Goal: Task Accomplishment & Management: Complete application form

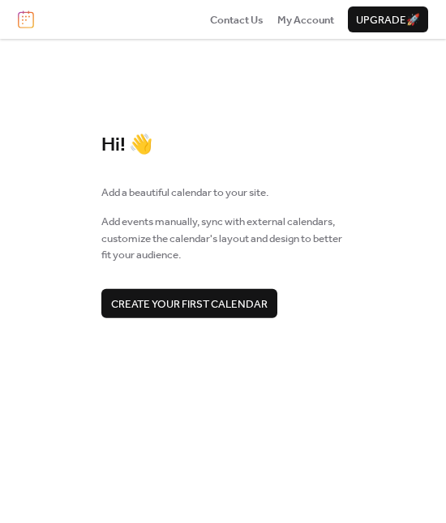
click at [198, 301] on span "Create your first calendar" at bounding box center [189, 304] width 156 height 16
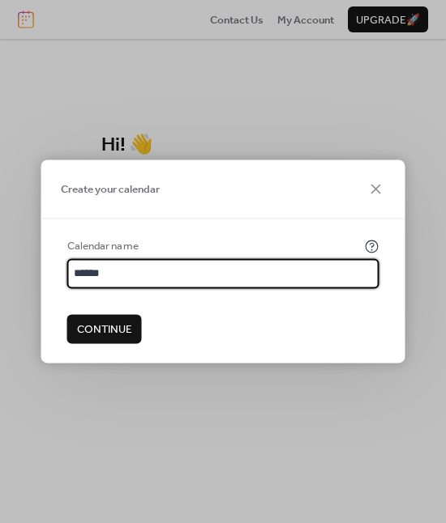
type input "******"
click at [116, 331] on span "Continue" at bounding box center [104, 330] width 55 height 16
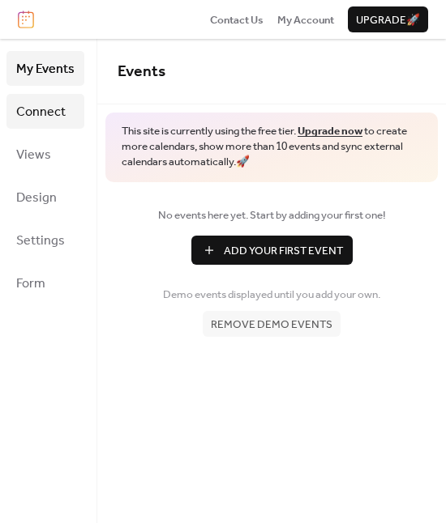
click at [45, 100] on span "Connect" at bounding box center [40, 112] width 49 height 25
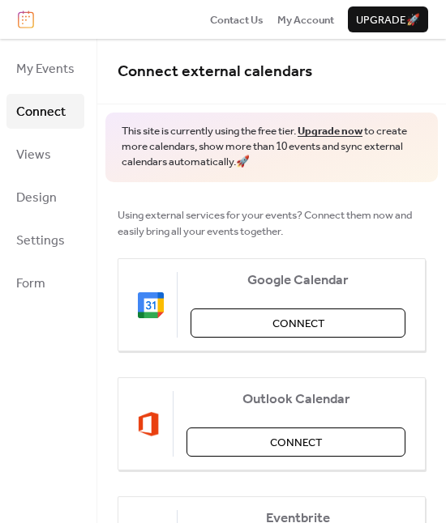
click at [4, 153] on div "My Events Connect Views Design Settings Form" at bounding box center [48, 281] width 97 height 485
click at [23, 153] on span "Views" at bounding box center [33, 155] width 35 height 25
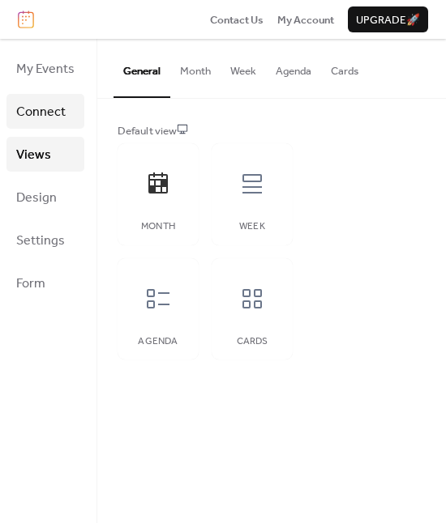
click at [52, 108] on span "Connect" at bounding box center [40, 112] width 49 height 25
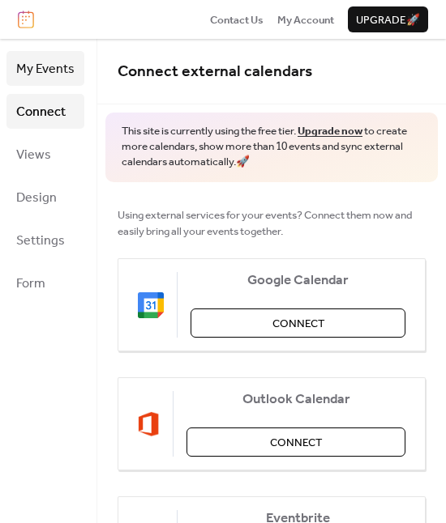
click at [48, 81] on span "My Events" at bounding box center [45, 69] width 58 height 25
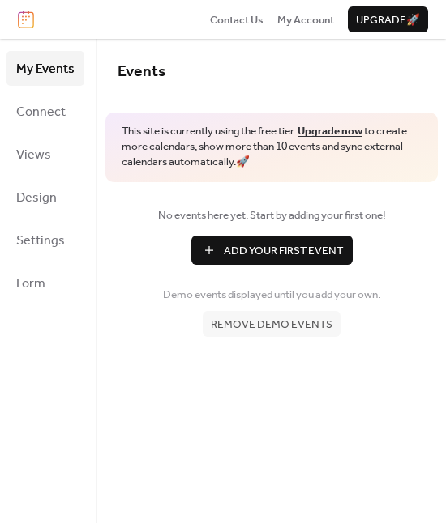
click at [257, 256] on span "Add Your First Event" at bounding box center [283, 251] width 119 height 16
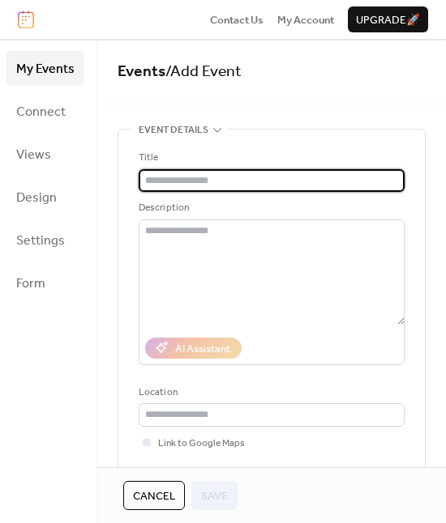
paste input "**********"
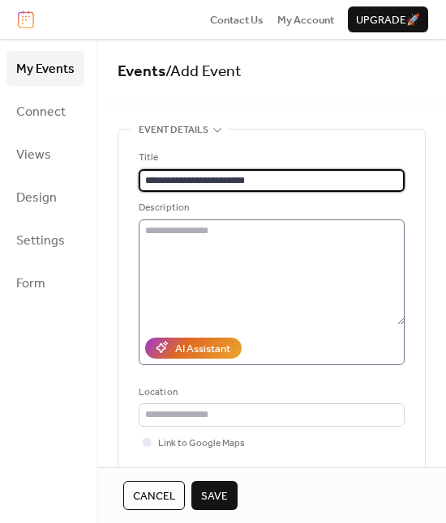
type input "**********"
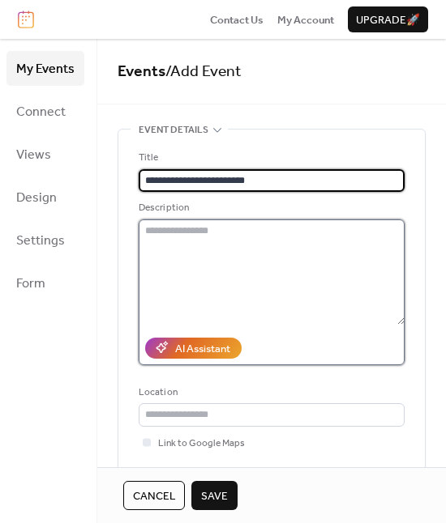
click at [237, 245] on textarea at bounding box center [272, 272] width 266 height 105
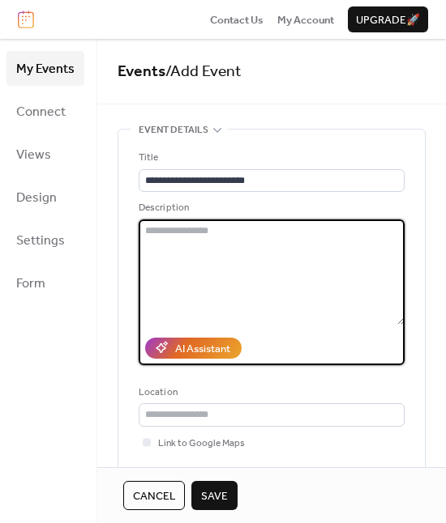
paste textarea "**********"
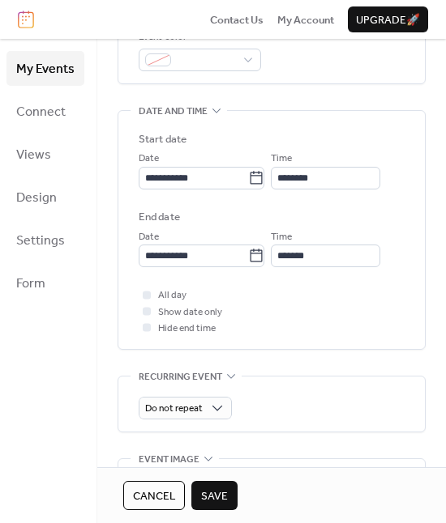
scroll to position [449, 0]
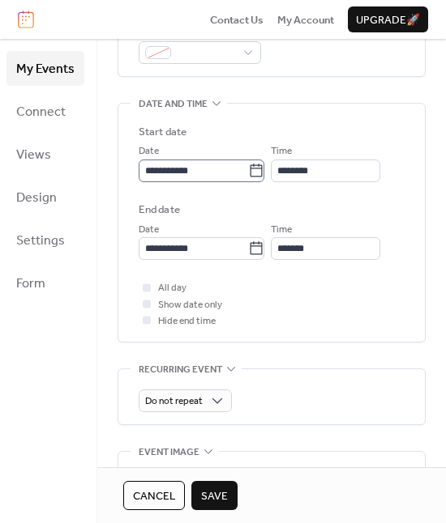
type textarea "**********"
click at [258, 171] on icon at bounding box center [256, 171] width 16 height 16
click at [248, 171] on input "**********" at bounding box center [193, 171] width 109 height 23
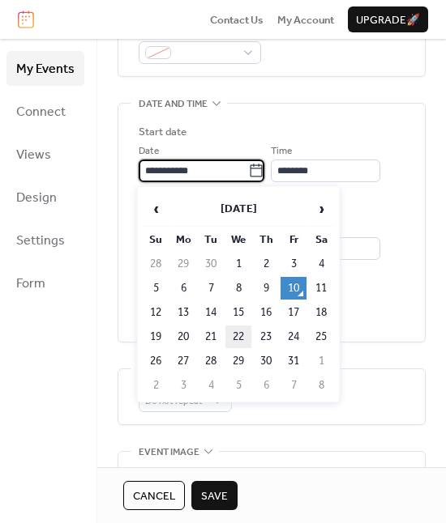
click at [237, 336] on td "22" at bounding box center [238, 337] width 26 height 23
type input "**********"
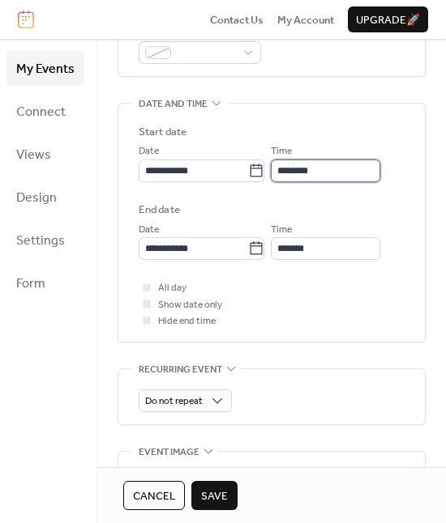
click at [342, 177] on input "********" at bounding box center [325, 171] width 109 height 23
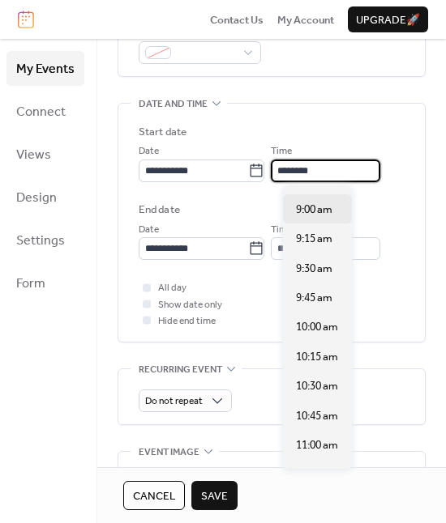
scroll to position [1051, 0]
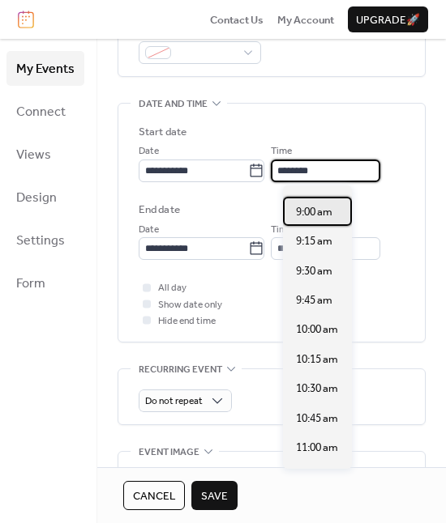
click at [322, 207] on span "9:00 am" at bounding box center [314, 212] width 36 height 16
type input "*******"
type input "********"
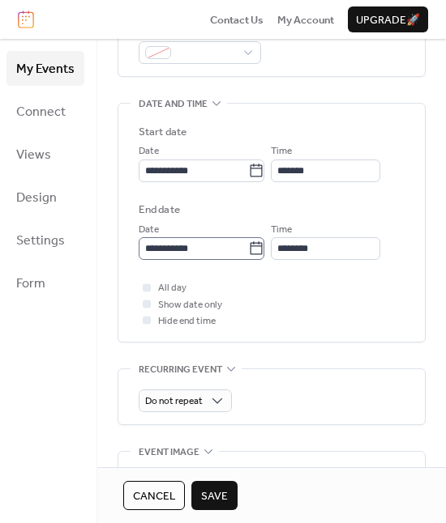
click at [259, 250] on icon at bounding box center [256, 249] width 16 height 16
click at [248, 250] on input "**********" at bounding box center [193, 248] width 109 height 23
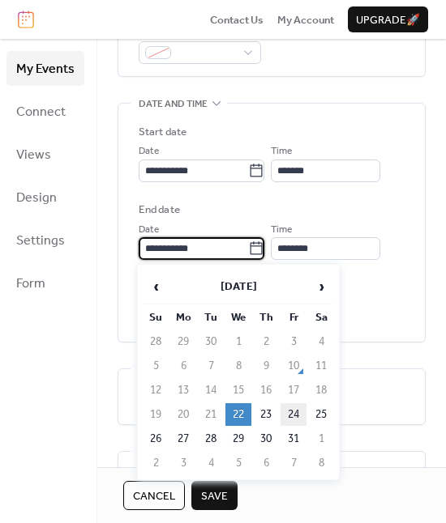
click at [297, 404] on td "24" at bounding box center [293, 415] width 26 height 23
type input "**********"
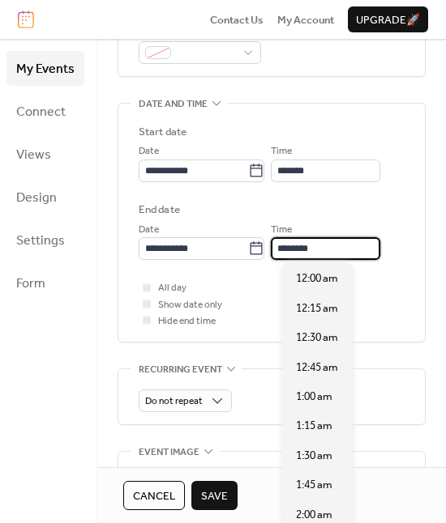
click at [374, 249] on input "********" at bounding box center [325, 248] width 109 height 23
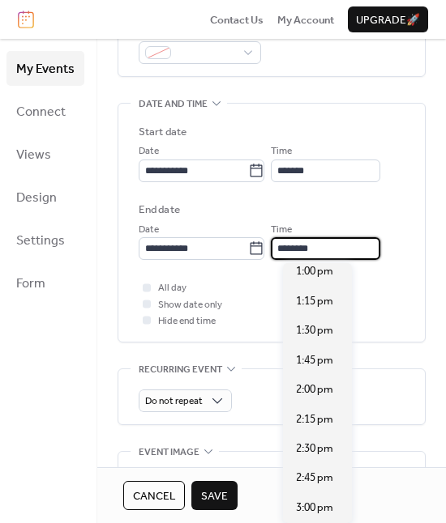
scroll to position [1590, 0]
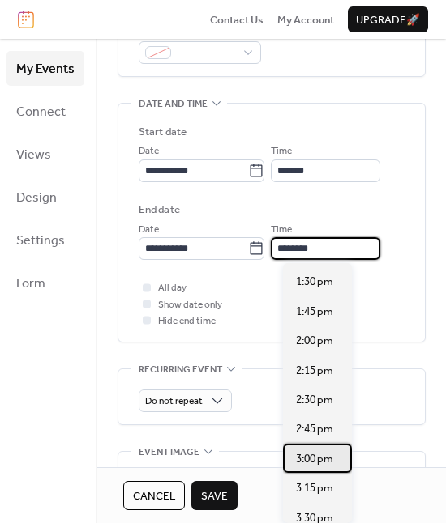
click at [319, 444] on div "3:00 pm" at bounding box center [317, 458] width 69 height 29
type input "*******"
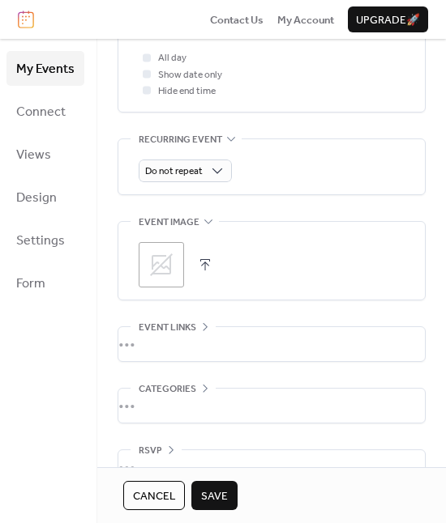
scroll to position [713, 0]
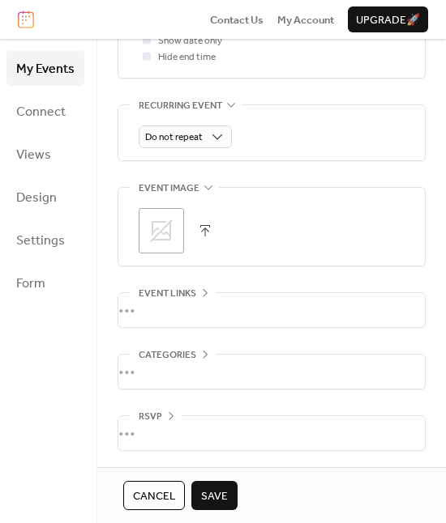
click at [161, 237] on icon at bounding box center [161, 231] width 26 height 26
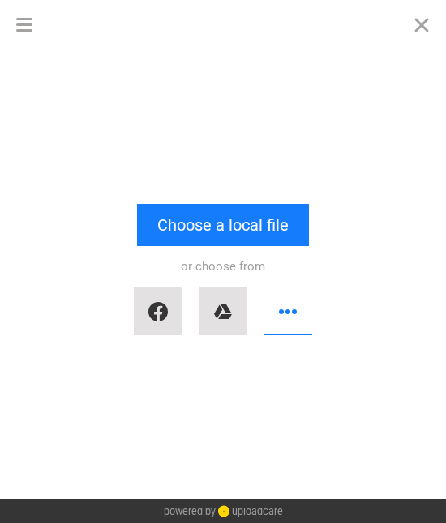
scroll to position [0, 0]
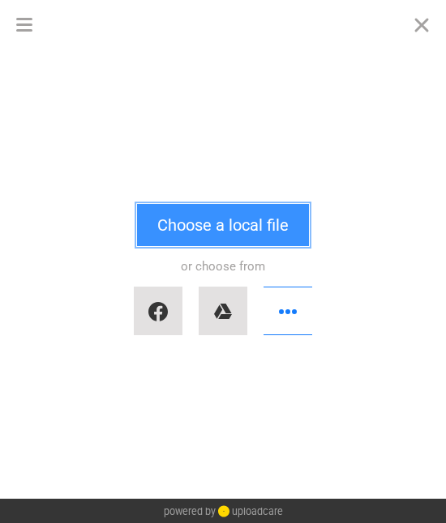
click at [190, 224] on button "Choose a local file" at bounding box center [223, 225] width 172 height 42
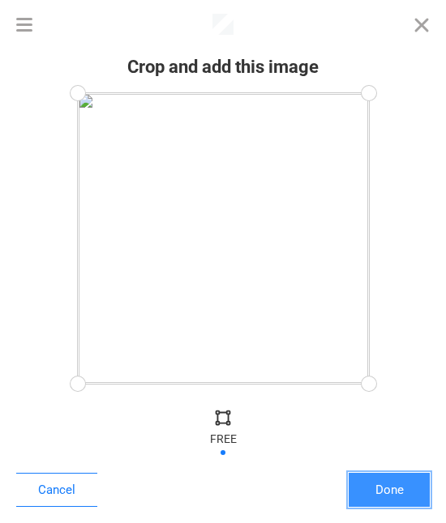
click at [387, 489] on button "Done" at bounding box center [388, 490] width 81 height 34
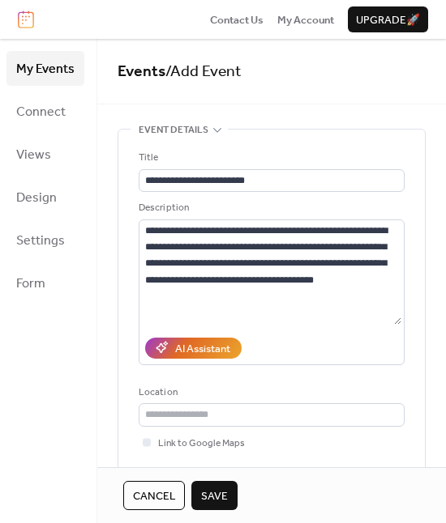
click at [223, 495] on span "Save" at bounding box center [214, 497] width 27 height 16
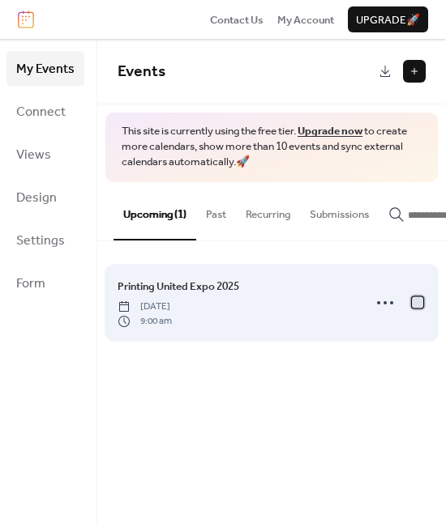
click at [415, 308] on div at bounding box center [417, 302] width 11 height 11
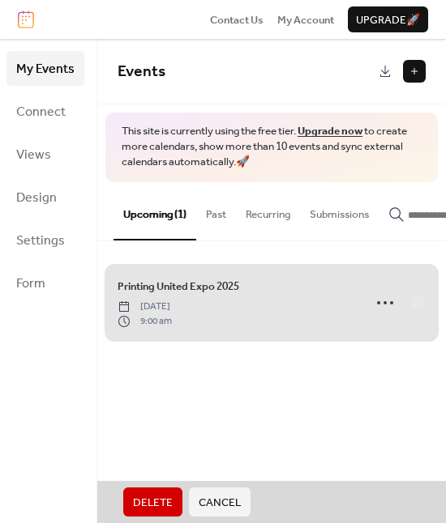
click at [416, 309] on div "Printing United Expo 2025 Wednesday, October 22, 2025 9:00 am" at bounding box center [271, 303] width 308 height 91
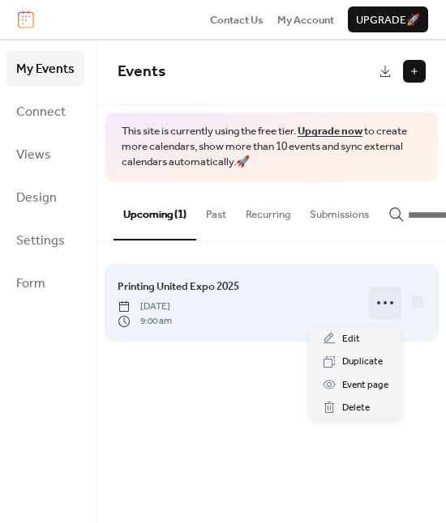
click at [387, 306] on icon at bounding box center [385, 303] width 26 height 26
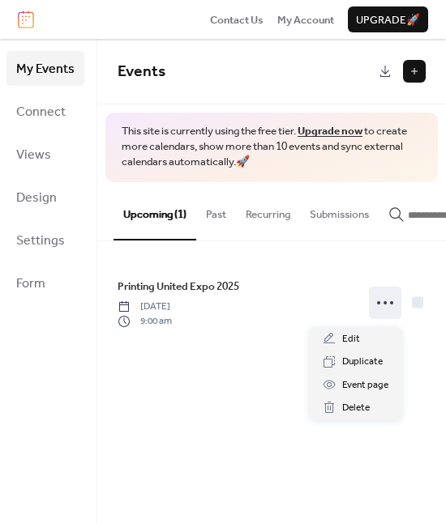
click at [235, 421] on div "Events This site is currently using the free tier. Upgrade now to create more c…" at bounding box center [271, 281] width 348 height 485
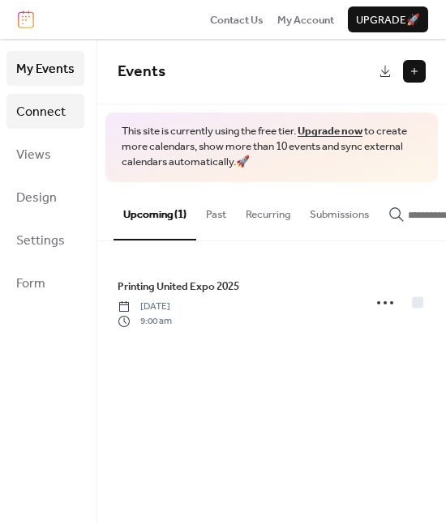
click at [56, 112] on span "Connect" at bounding box center [40, 112] width 49 height 25
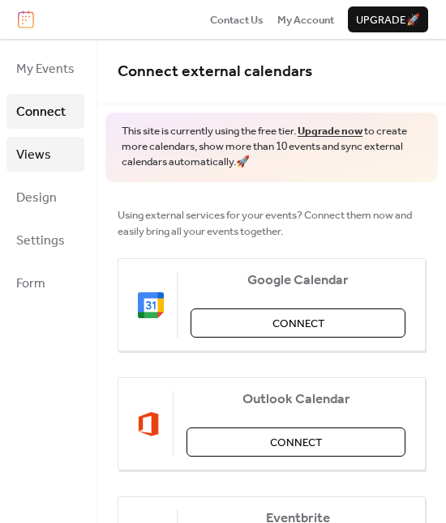
click at [41, 152] on span "Views" at bounding box center [33, 155] width 35 height 25
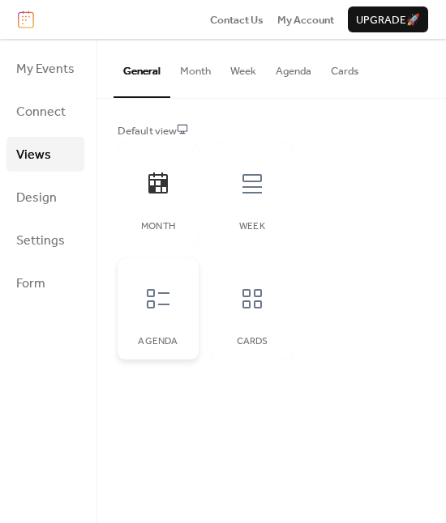
click at [123, 323] on div "Agenda" at bounding box center [157, 309] width 81 height 102
click at [154, 305] on icon at bounding box center [158, 299] width 26 height 26
click at [345, 65] on button "Cards" at bounding box center [344, 67] width 47 height 57
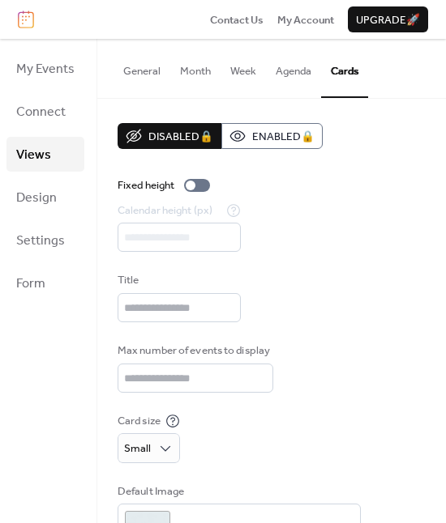
click at [152, 74] on button "General" at bounding box center [141, 67] width 57 height 57
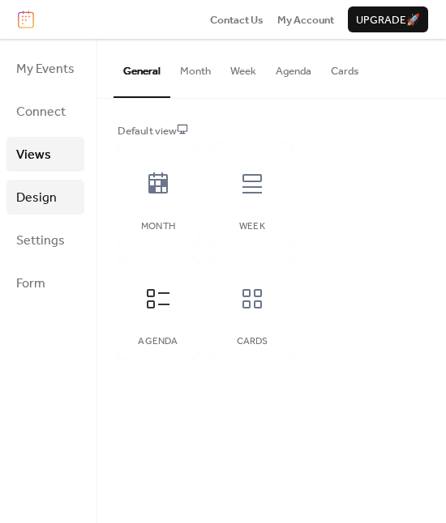
click at [40, 211] on link "Design" at bounding box center [45, 197] width 78 height 35
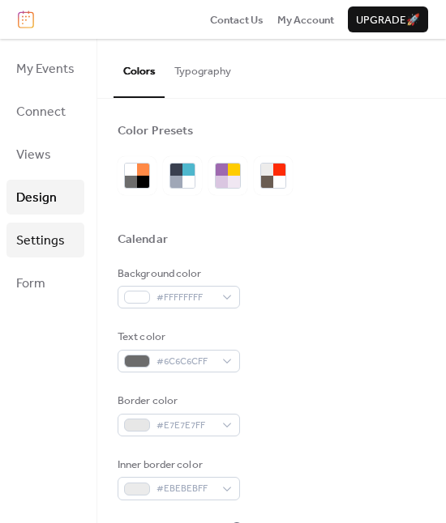
click at [41, 238] on span "Settings" at bounding box center [40, 241] width 49 height 25
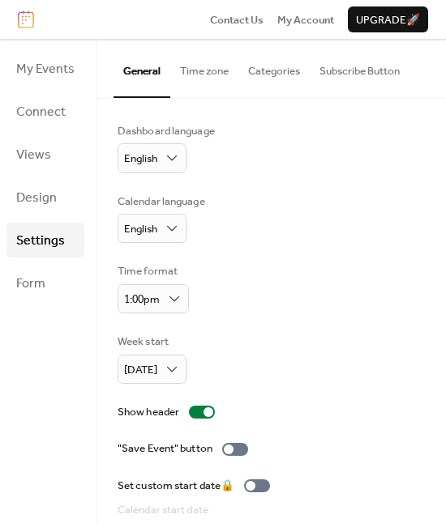
scroll to position [90, 0]
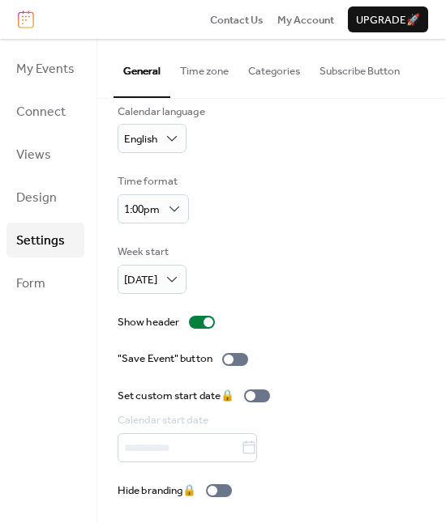
click at [58, 258] on ul "My Events Connect Views Design Settings Form" at bounding box center [45, 176] width 78 height 250
click at [56, 271] on link "Form" at bounding box center [45, 283] width 78 height 35
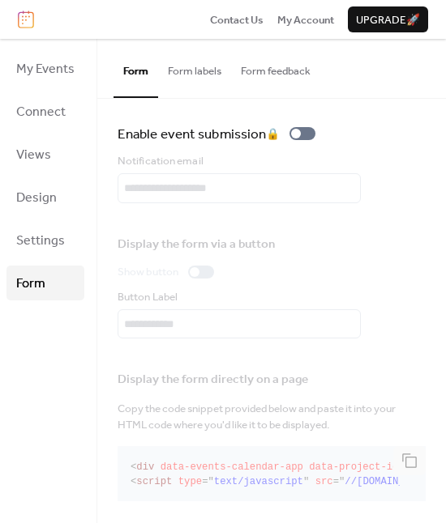
scroll to position [12, 0]
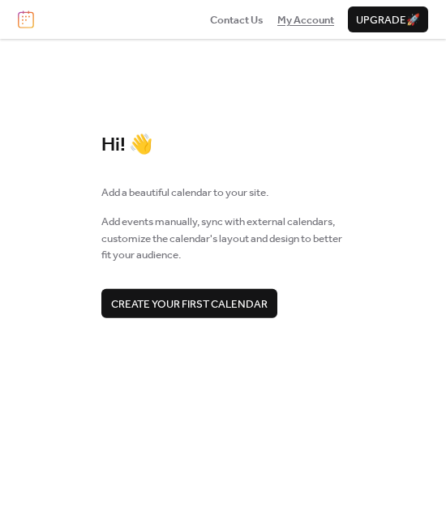
click at [304, 19] on span "My Account" at bounding box center [305, 20] width 57 height 16
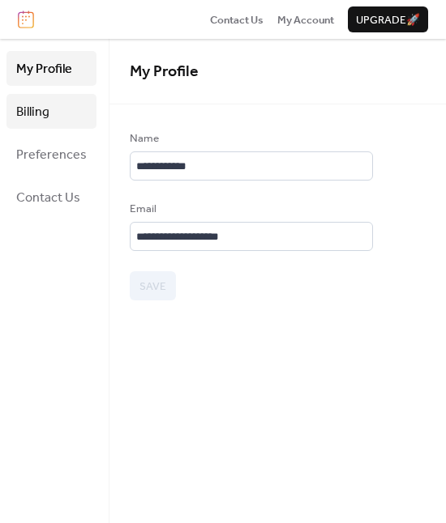
click at [39, 113] on span "Billing" at bounding box center [32, 112] width 33 height 25
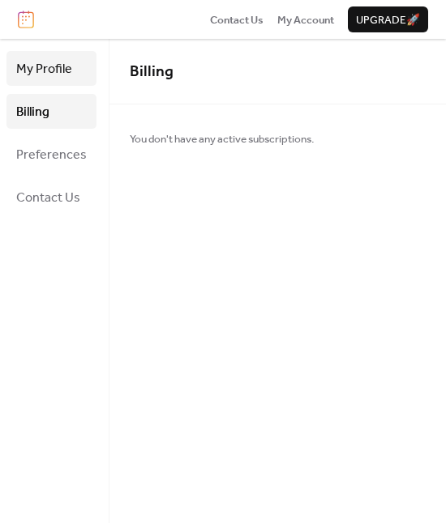
click at [58, 74] on span "My Profile" at bounding box center [44, 69] width 56 height 25
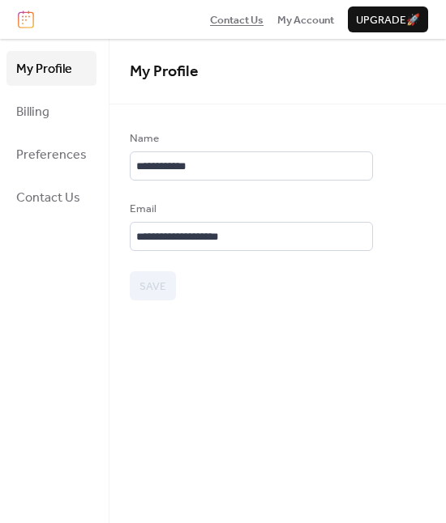
click at [236, 16] on span "Contact Us" at bounding box center [236, 20] width 53 height 16
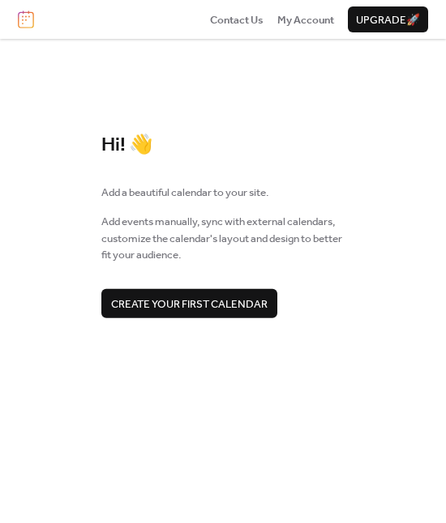
click at [17, 13] on div "Contact Us My Account Upgrade 🚀" at bounding box center [223, 19] width 446 height 39
click at [25, 15] on img at bounding box center [26, 20] width 16 height 18
click at [309, 23] on span "My Account" at bounding box center [305, 20] width 57 height 16
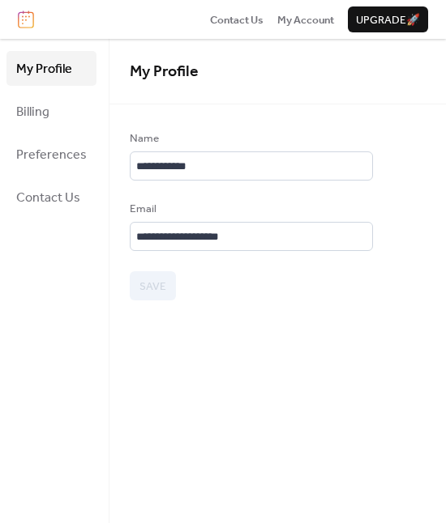
click at [257, 32] on div "Contact Us My Account Upgrade 🚀" at bounding box center [223, 19] width 446 height 39
click at [254, 19] on span "Contact Us" at bounding box center [236, 20] width 53 height 16
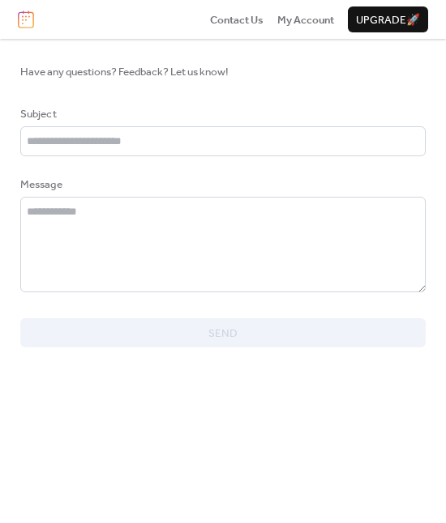
click at [23, 31] on div "Contact Us My Account Upgrade 🚀" at bounding box center [223, 19] width 446 height 39
click at [23, 17] on img at bounding box center [26, 20] width 16 height 18
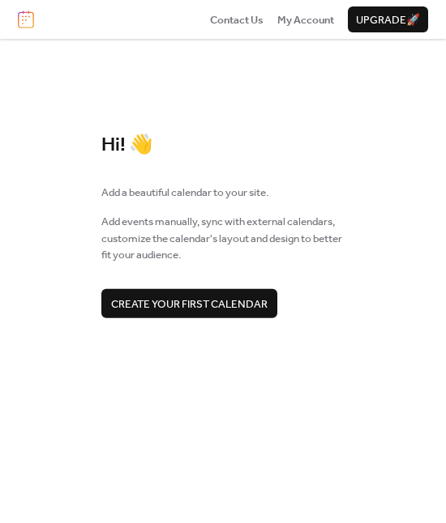
click at [184, 304] on span "Create your first calendar" at bounding box center [189, 304] width 156 height 16
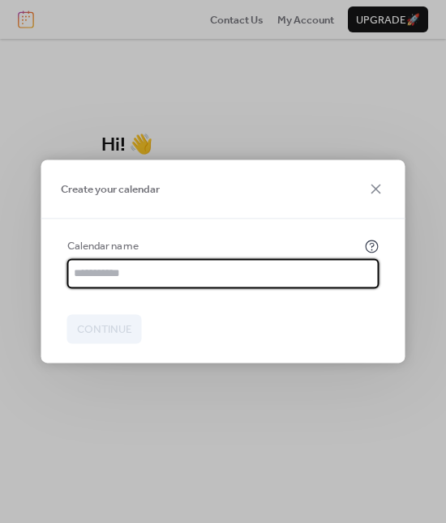
click at [116, 271] on input "text" at bounding box center [223, 273] width 312 height 29
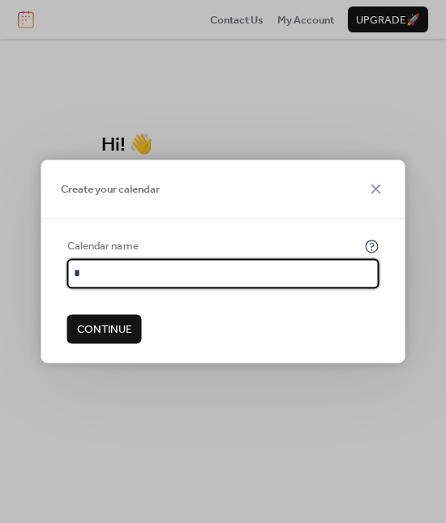
type input "*"
click at [118, 322] on span "Continue" at bounding box center [104, 330] width 55 height 16
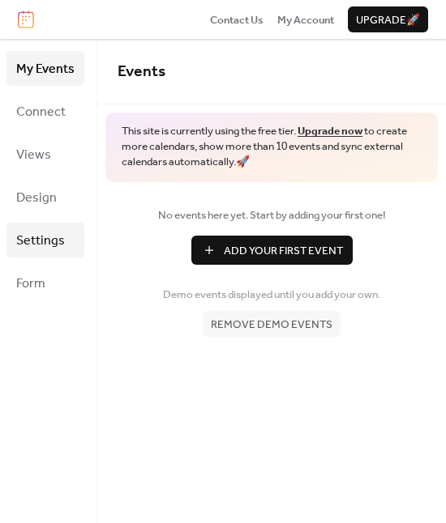
click at [58, 254] on link "Settings" at bounding box center [45, 240] width 78 height 35
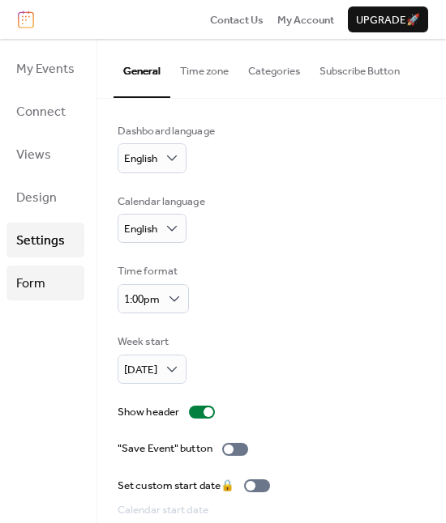
click at [54, 276] on link "Form" at bounding box center [45, 283] width 78 height 35
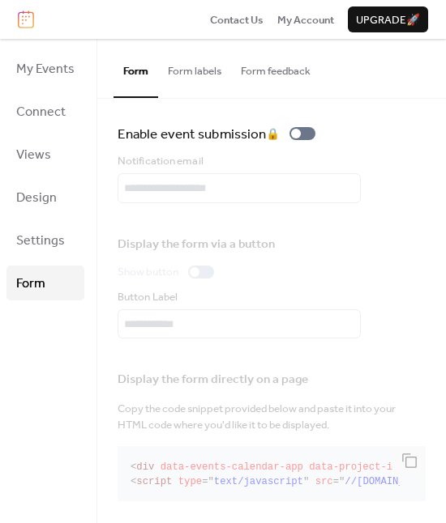
scroll to position [12, 0]
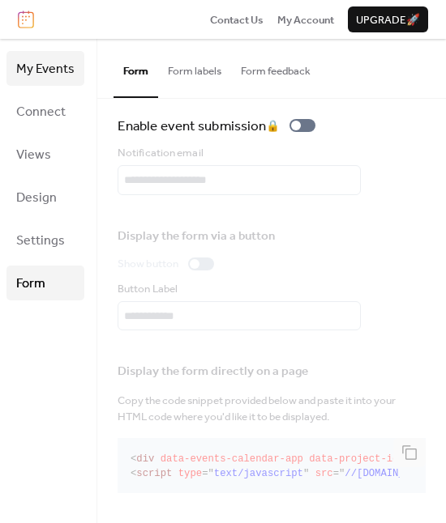
click at [43, 66] on span "My Events" at bounding box center [45, 69] width 58 height 25
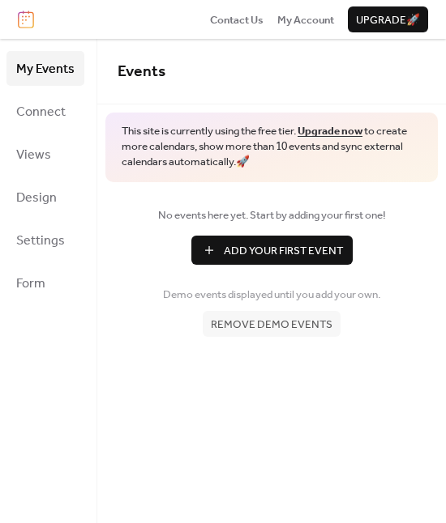
click at [327, 330] on span "Remove demo events" at bounding box center [272, 325] width 122 height 16
